Goal: Find specific page/section: Find specific page/section

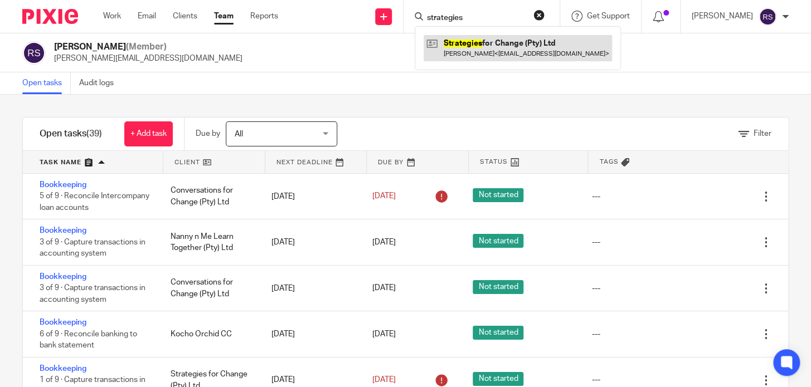
type input "strategies"
click at [503, 51] on link at bounding box center [518, 48] width 188 height 26
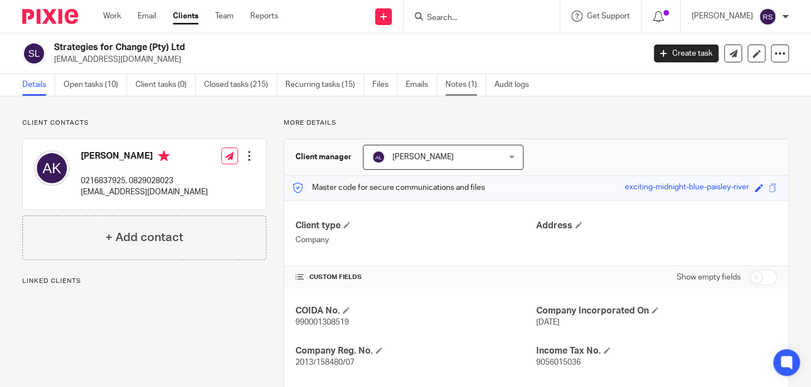
click at [472, 84] on link "Notes (1)" at bounding box center [465, 85] width 41 height 22
